Goal: Task Accomplishment & Management: Manage account settings

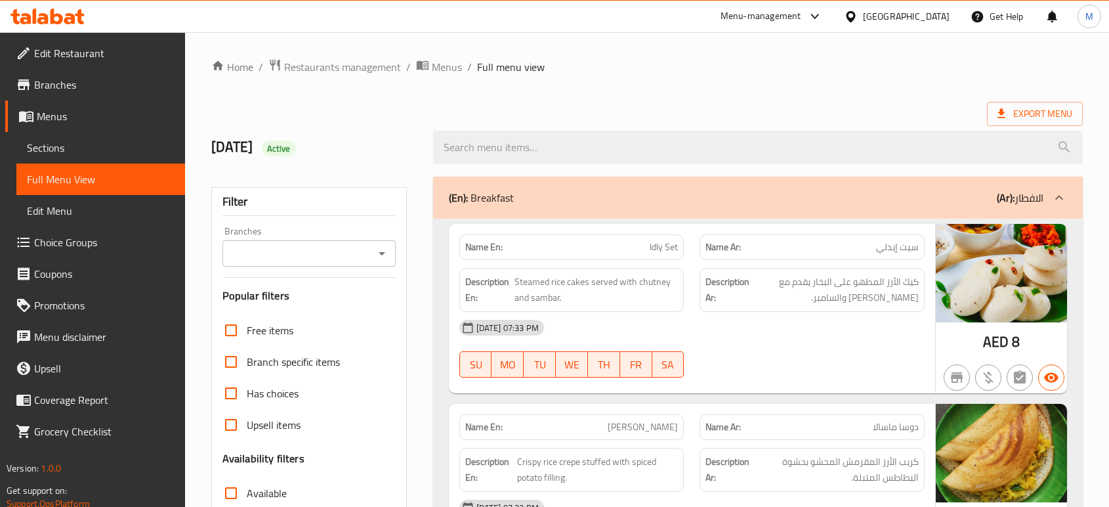
click at [899, 23] on div "[GEOGRAPHIC_DATA]" at bounding box center [906, 16] width 87 height 14
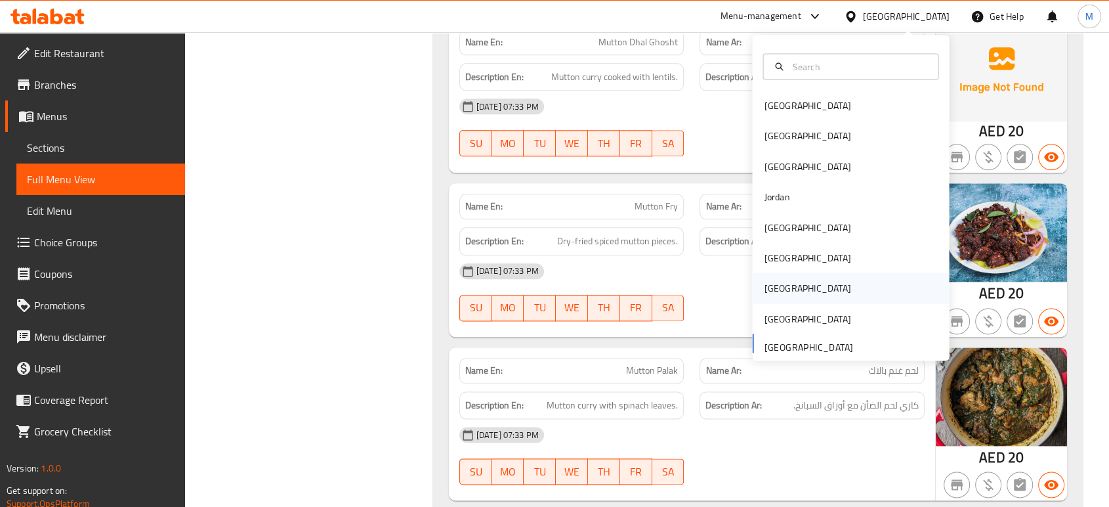
click at [772, 282] on div "[GEOGRAPHIC_DATA]" at bounding box center [807, 288] width 87 height 14
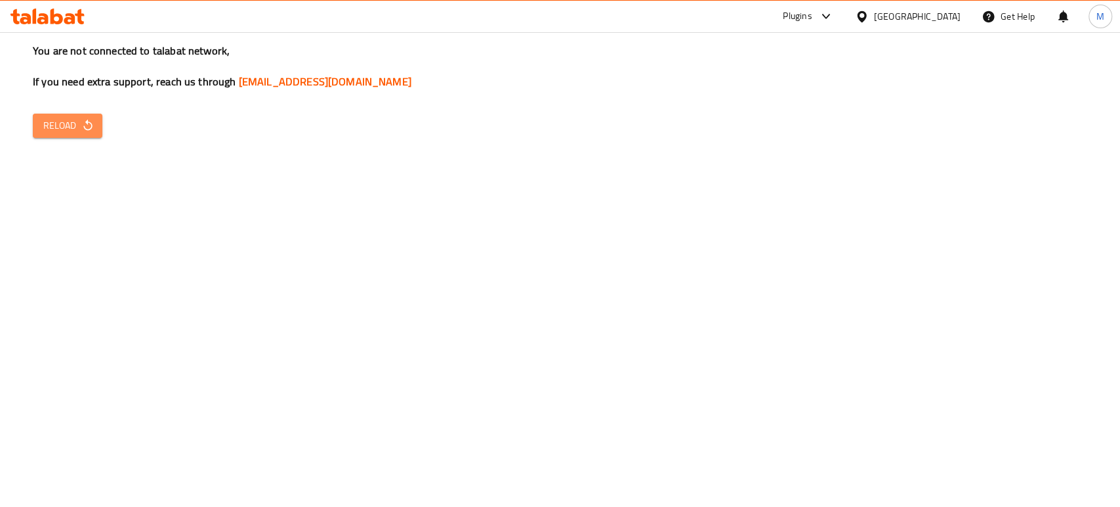
click at [49, 125] on span "Reload" at bounding box center [67, 125] width 49 height 16
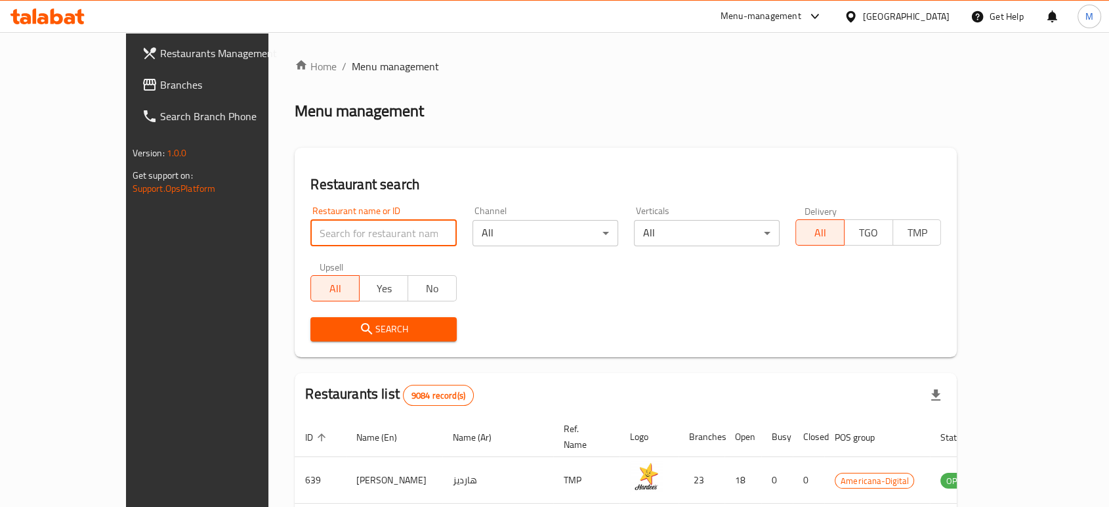
click at [326, 230] on input "search" at bounding box center [383, 233] width 146 height 26
paste input "Asanka Delight Restaurant"
click button "Search" at bounding box center [383, 329] width 146 height 24
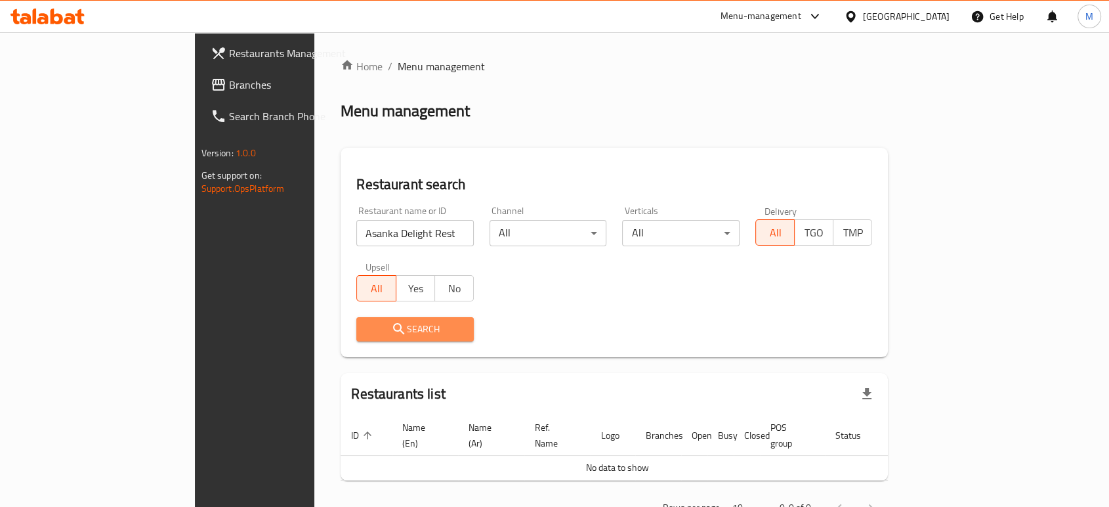
click at [367, 327] on span "Search" at bounding box center [415, 329] width 96 height 16
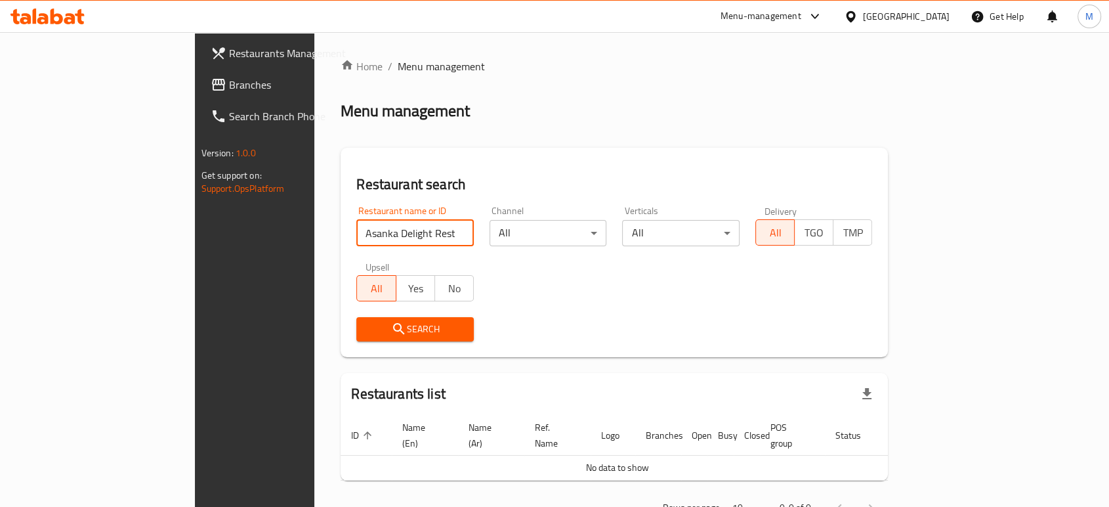
click at [376, 231] on input "Asanka Delight Restaurant" at bounding box center [414, 233] width 117 height 26
type input "Asanka Delight"
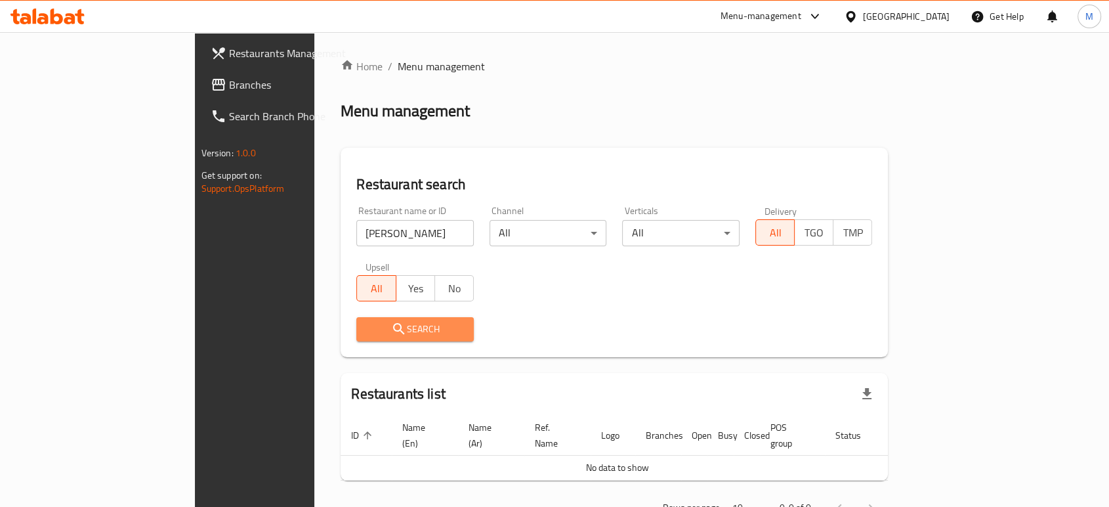
click at [367, 334] on span "Search" at bounding box center [415, 329] width 96 height 16
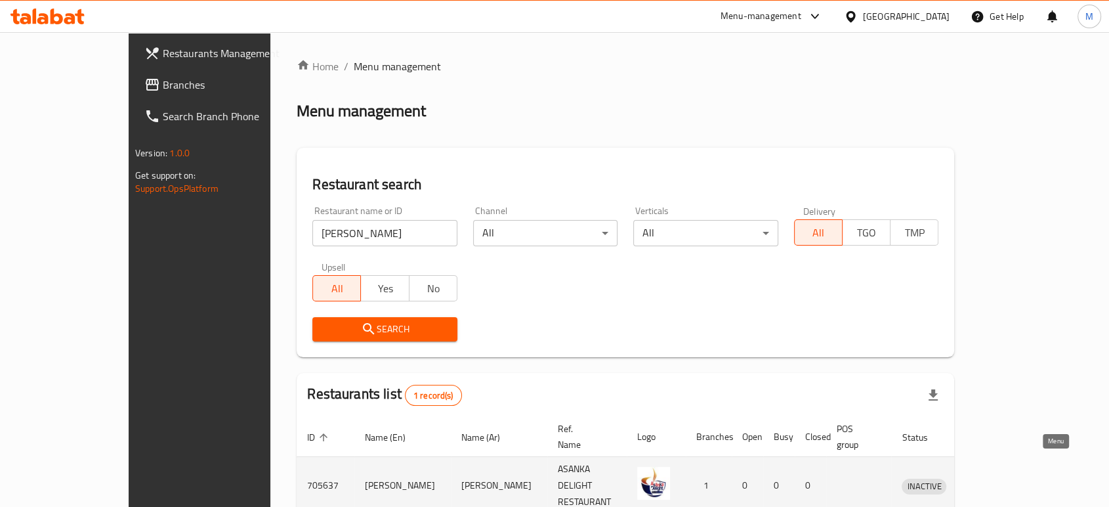
click at [986, 484] on icon "enhanced table" at bounding box center [983, 486] width 5 height 5
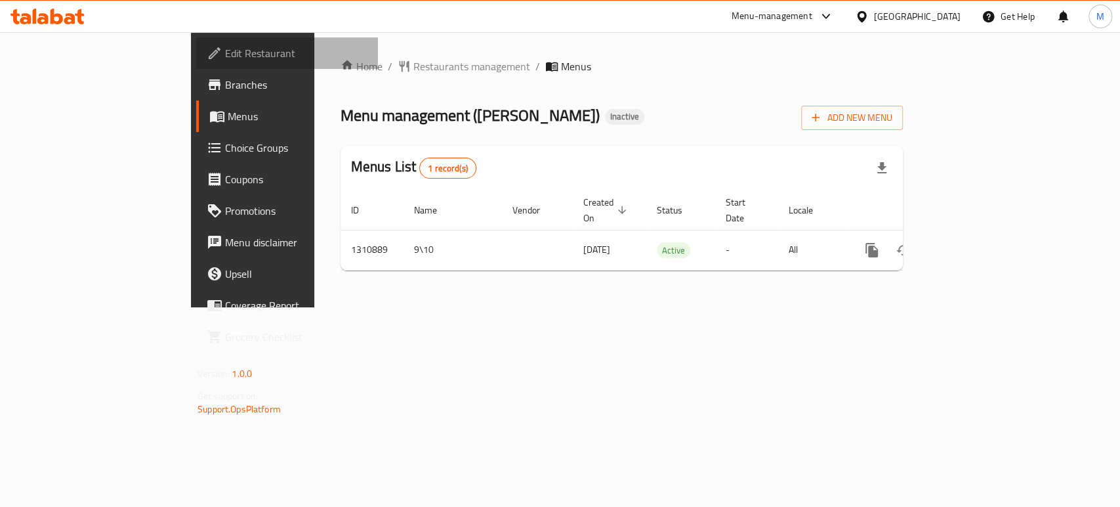
click at [225, 53] on span "Edit Restaurant" at bounding box center [296, 53] width 142 height 16
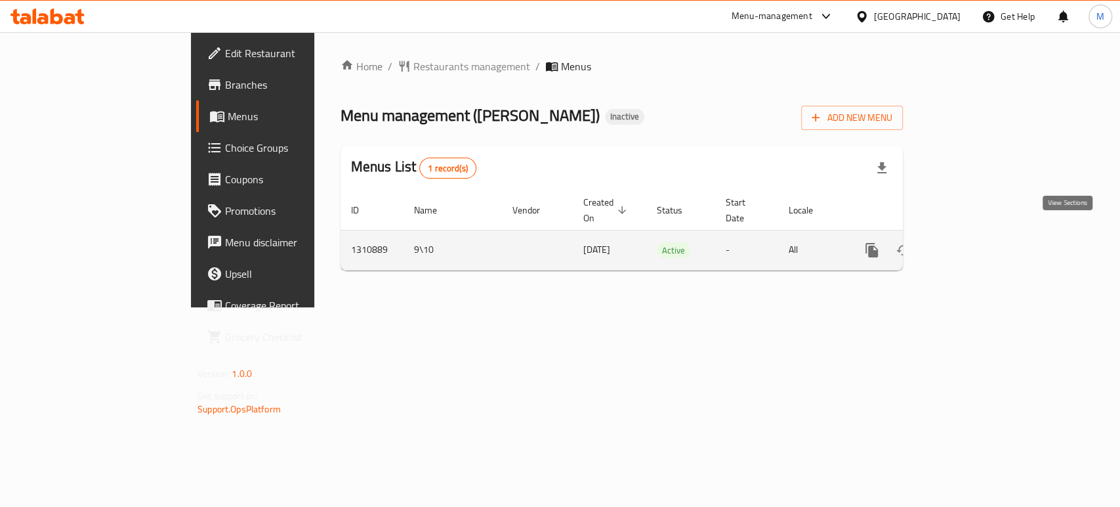
click at [973, 244] on icon "enhanced table" at bounding box center [967, 250] width 12 height 12
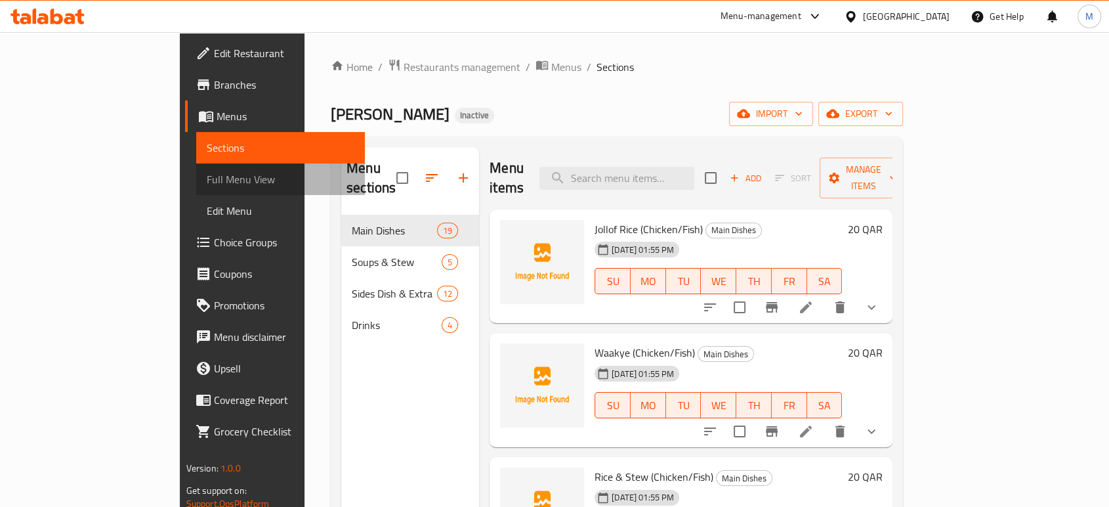
click at [207, 185] on span "Full Menu View" at bounding box center [281, 179] width 148 height 16
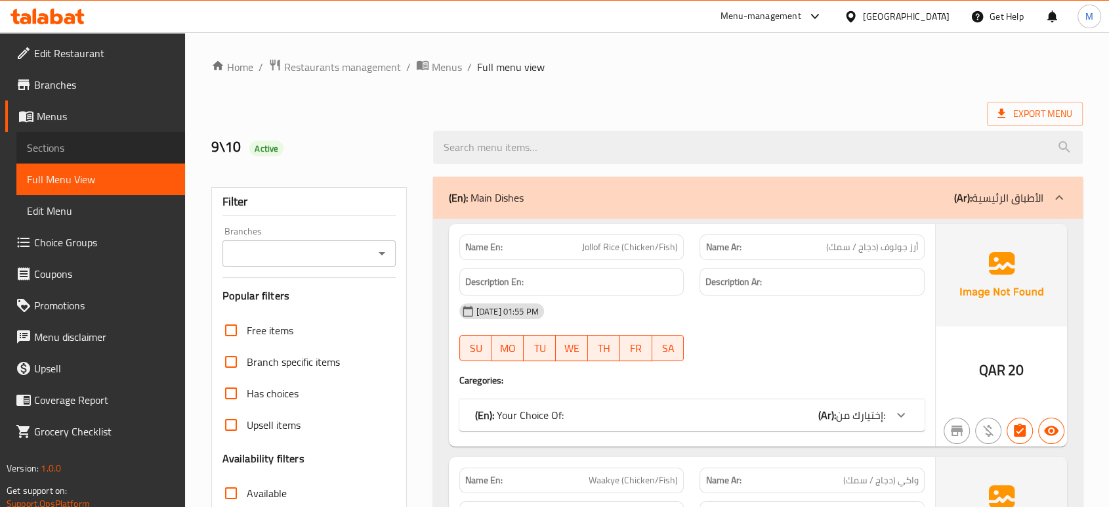
click at [84, 151] on span "Sections" at bounding box center [101, 148] width 148 height 16
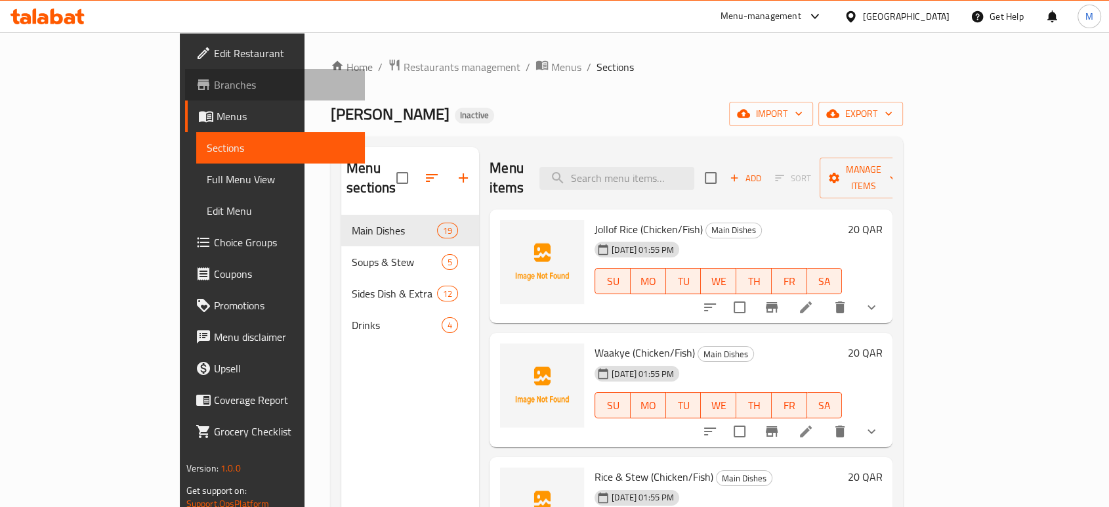
click at [185, 73] on link "Branches" at bounding box center [275, 85] width 180 height 32
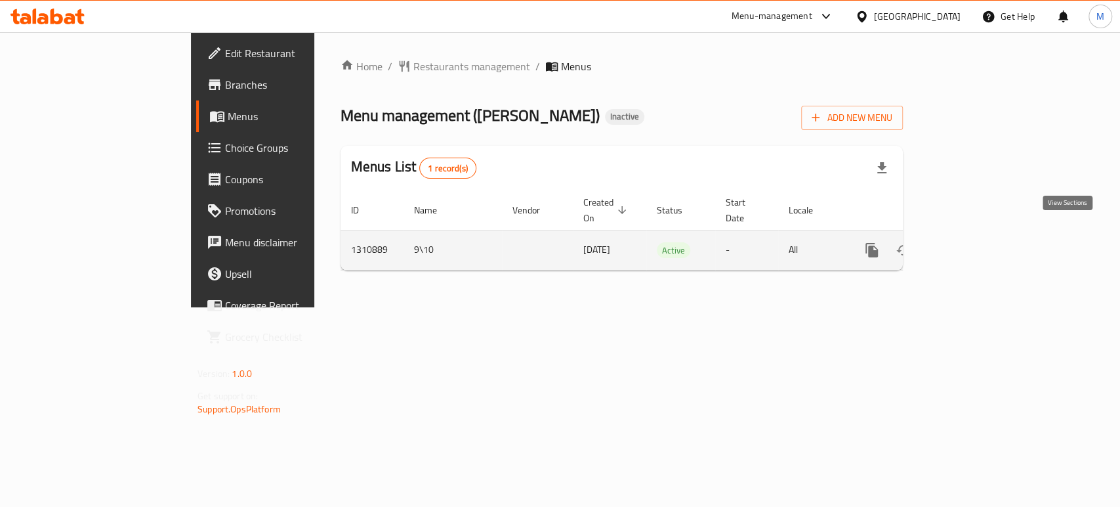
click at [982, 243] on link "enhanced table" at bounding box center [967, 250] width 32 height 32
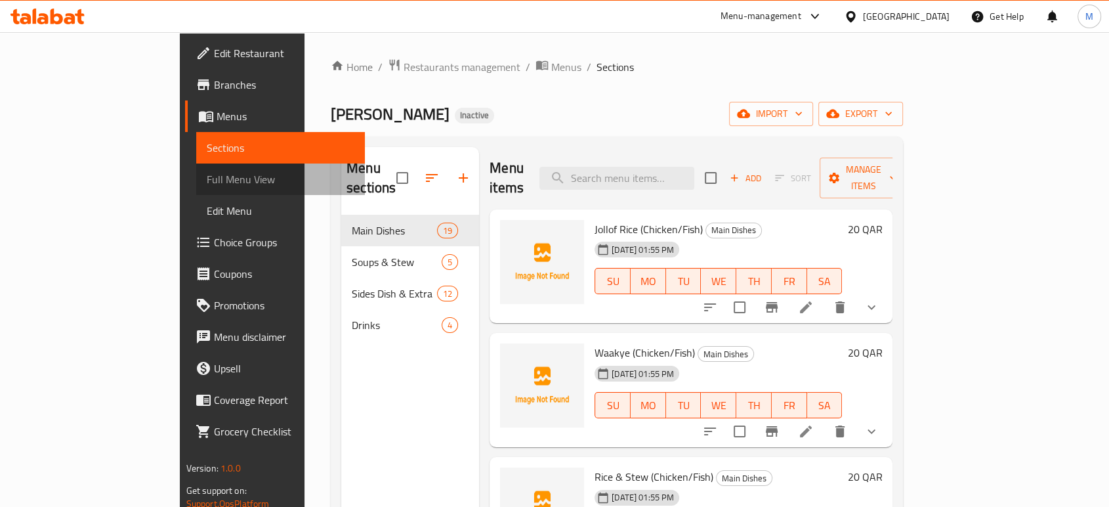
click at [207, 186] on span "Full Menu View" at bounding box center [281, 179] width 148 height 16
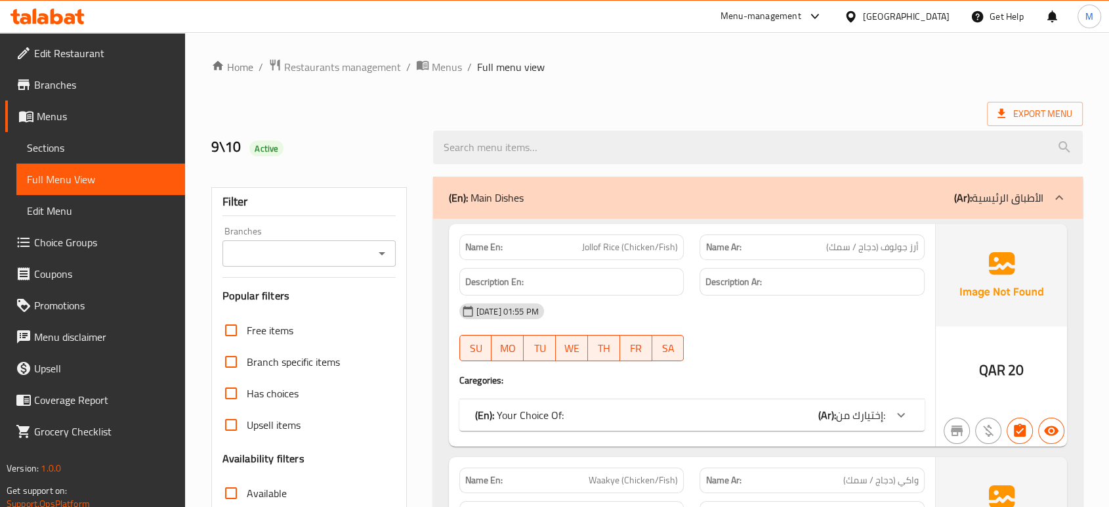
click at [720, 303] on div "10-09-2025 01:55 PM" at bounding box center [692, 311] width 481 height 32
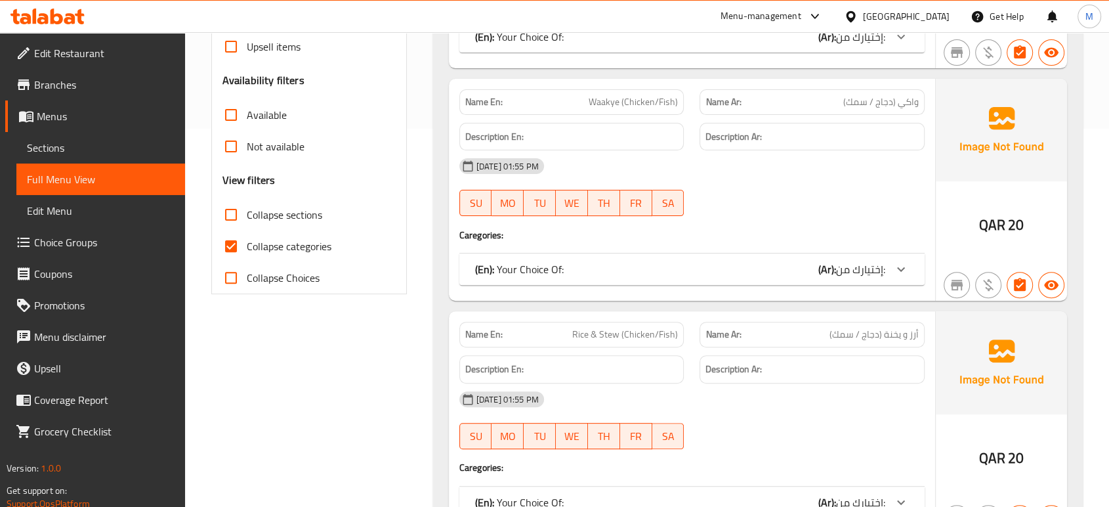
scroll to position [379, 0]
click at [726, 276] on div "(En): Your Choice Of: (Ar): إختيارك من:" at bounding box center [691, 269] width 465 height 32
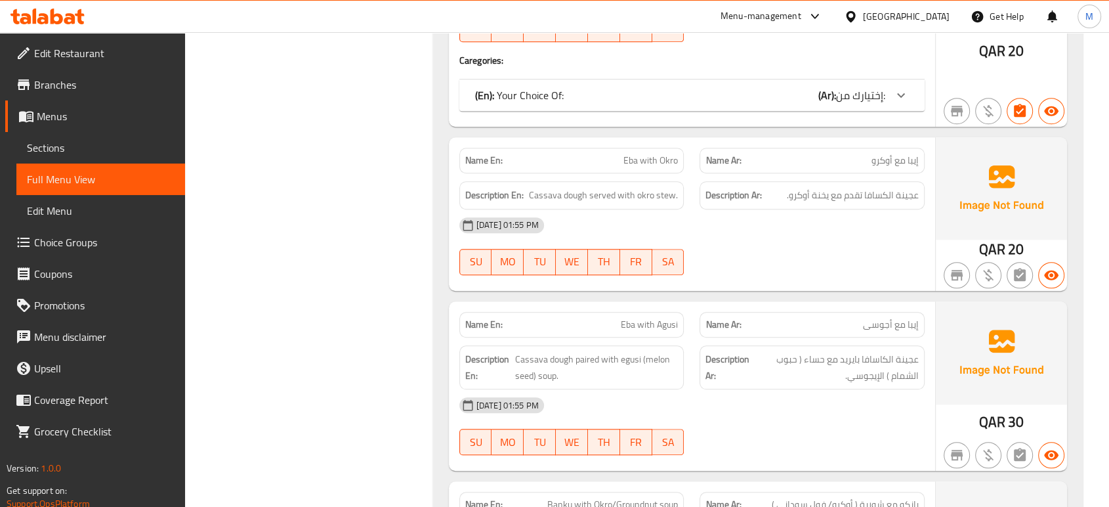
scroll to position [933, 0]
click at [534, 366] on span "Cassava dough paired with egusi (melon seed) soup." at bounding box center [596, 366] width 163 height 32
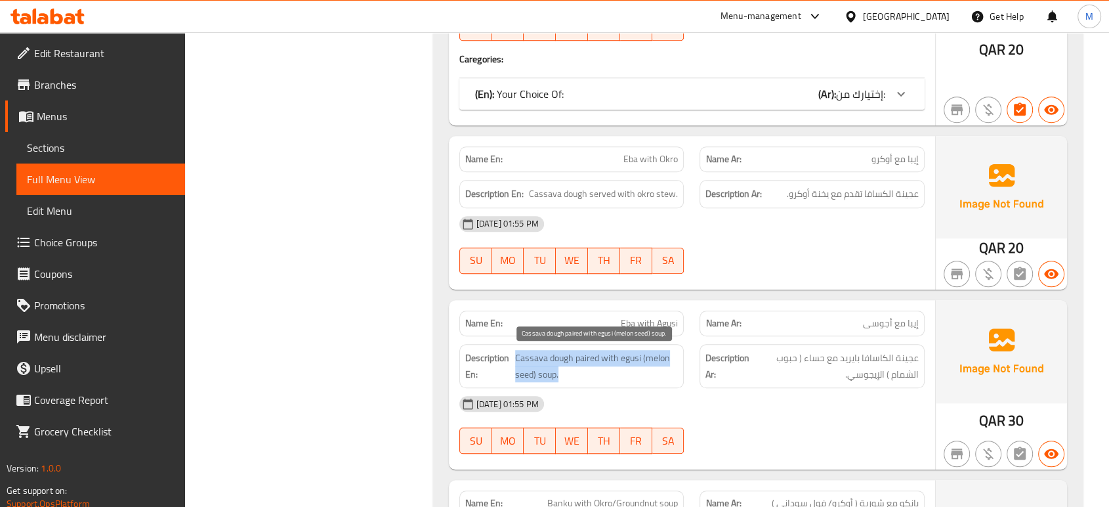
click at [534, 366] on span "Cassava dough paired with egusi (melon seed) soup." at bounding box center [596, 366] width 163 height 32
copy span "Cassava dough paired with egusi (melon seed) soup."
